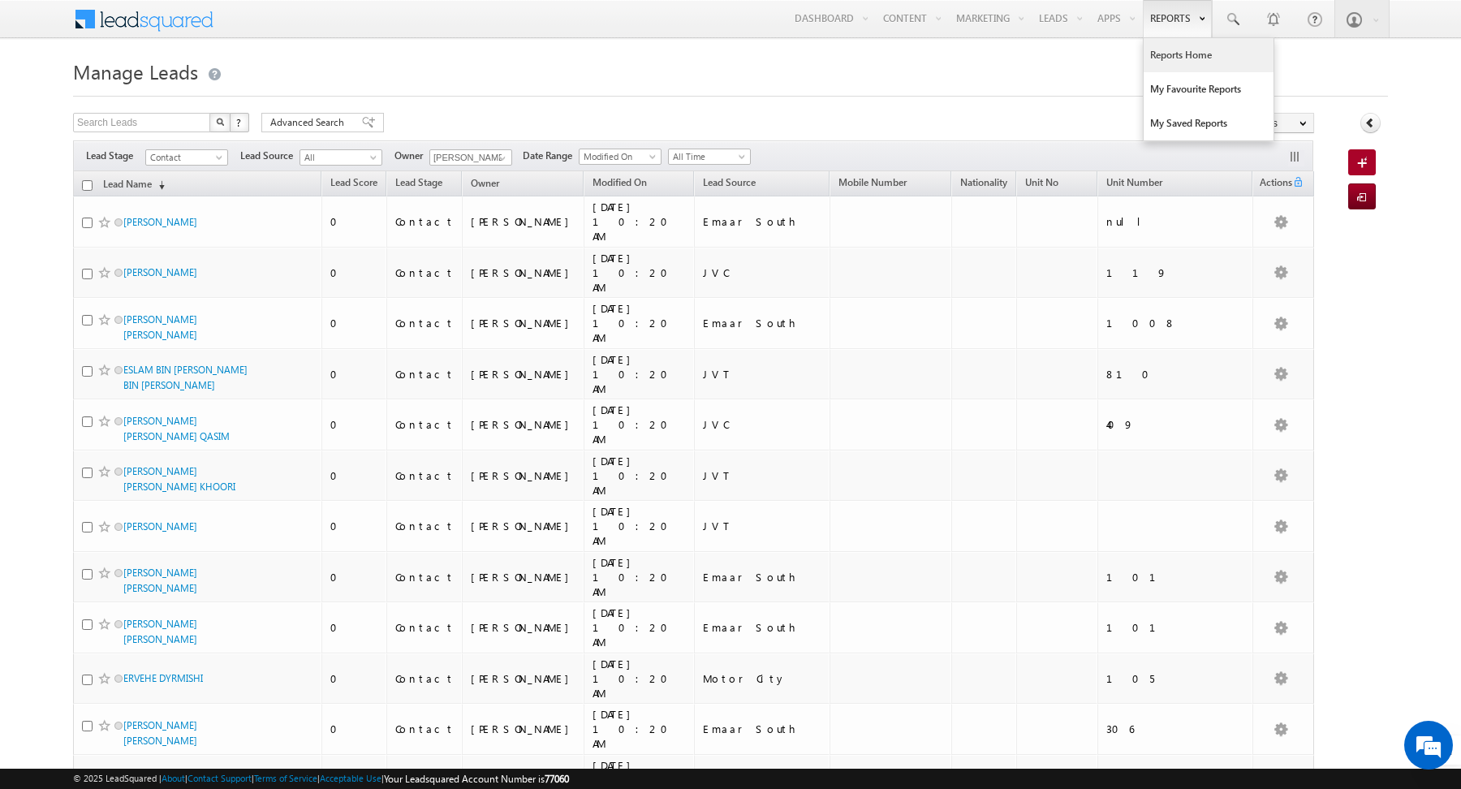
click at [1175, 54] on link "Reports Home" at bounding box center [1209, 55] width 130 height 34
click at [665, 62] on h1 "Manage Leads" at bounding box center [730, 70] width 1315 height 32
